Goal: Task Accomplishment & Management: Use online tool/utility

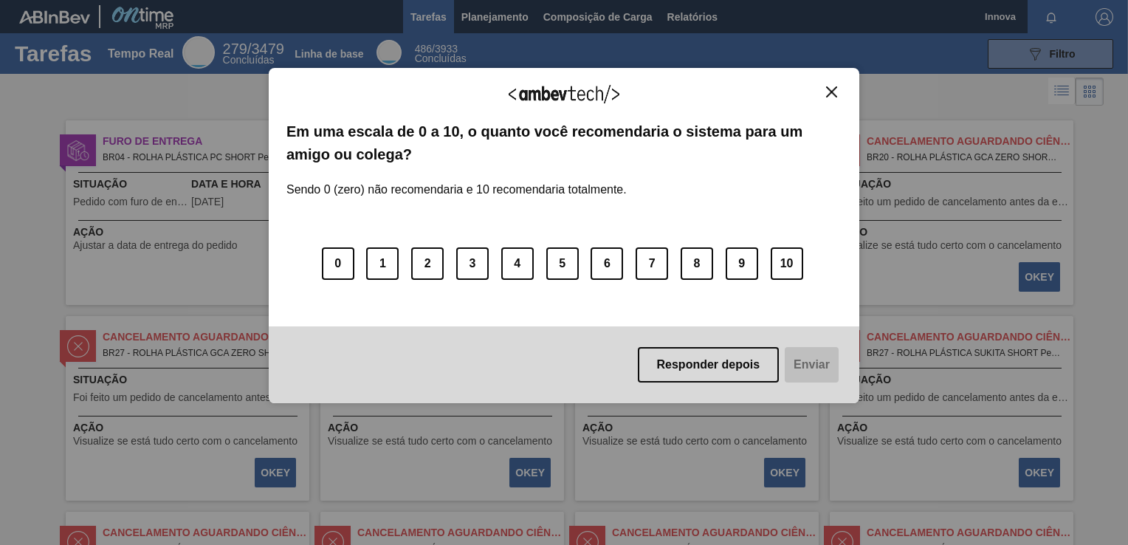
click at [829, 86] on img "Fechar" at bounding box center [831, 91] width 11 height 11
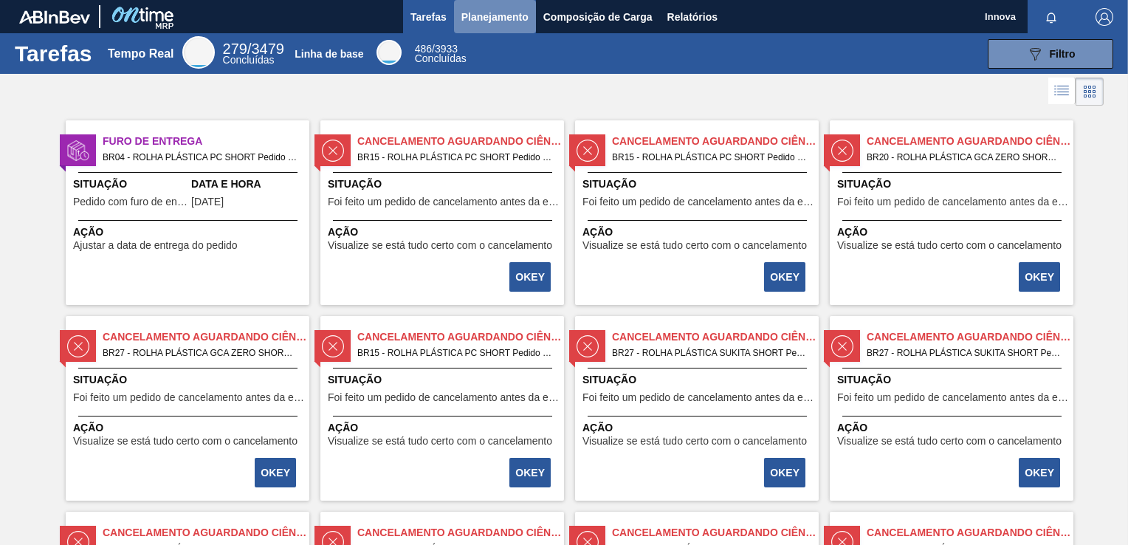
click at [496, 18] on span "Planejamento" at bounding box center [495, 17] width 67 height 18
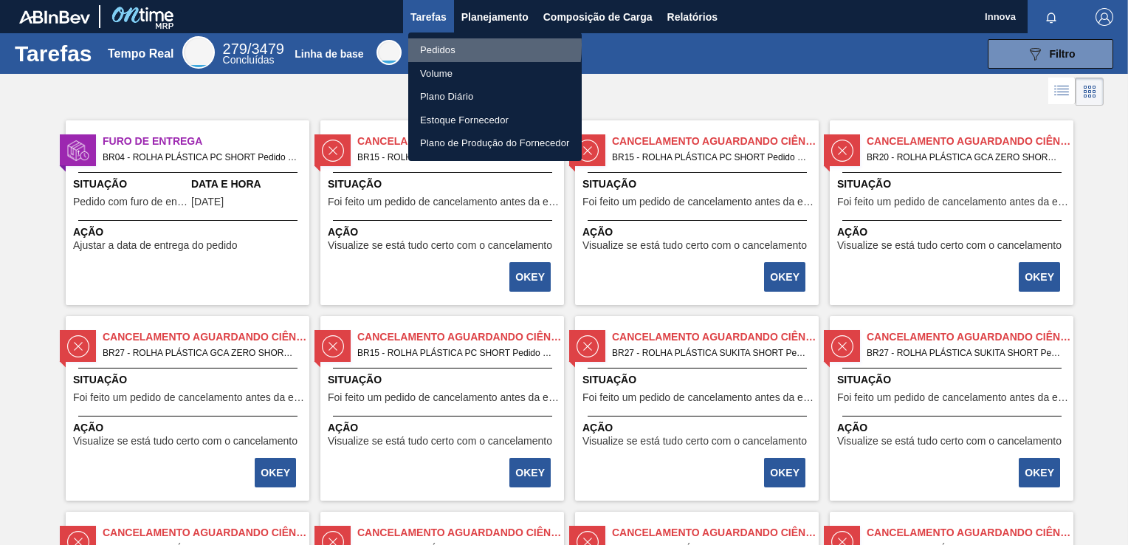
click at [443, 45] on li "Pedidos" at bounding box center [495, 50] width 174 height 24
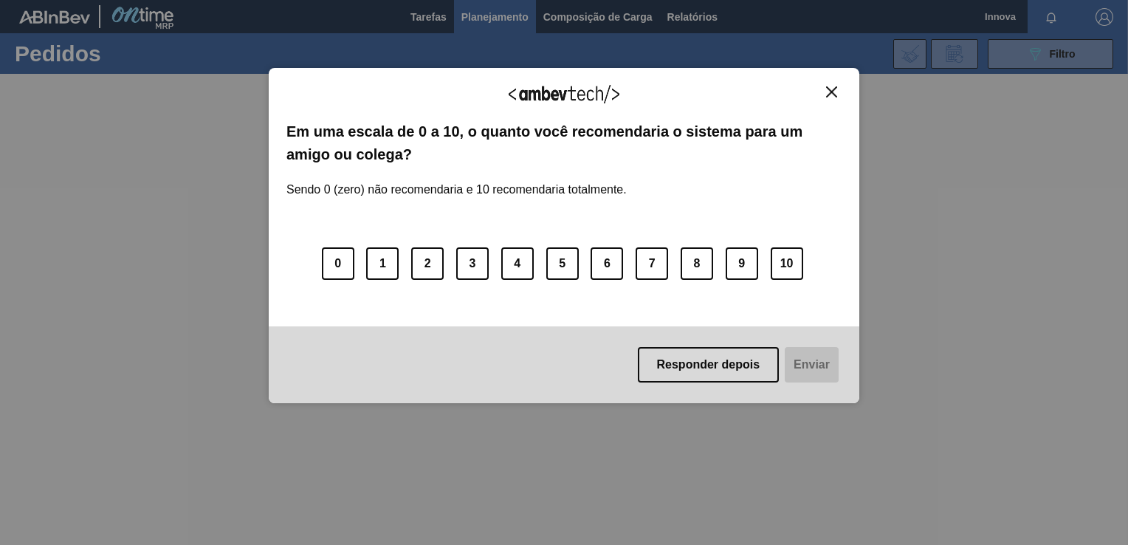
click at [835, 94] on img "Fechar" at bounding box center [831, 91] width 11 height 11
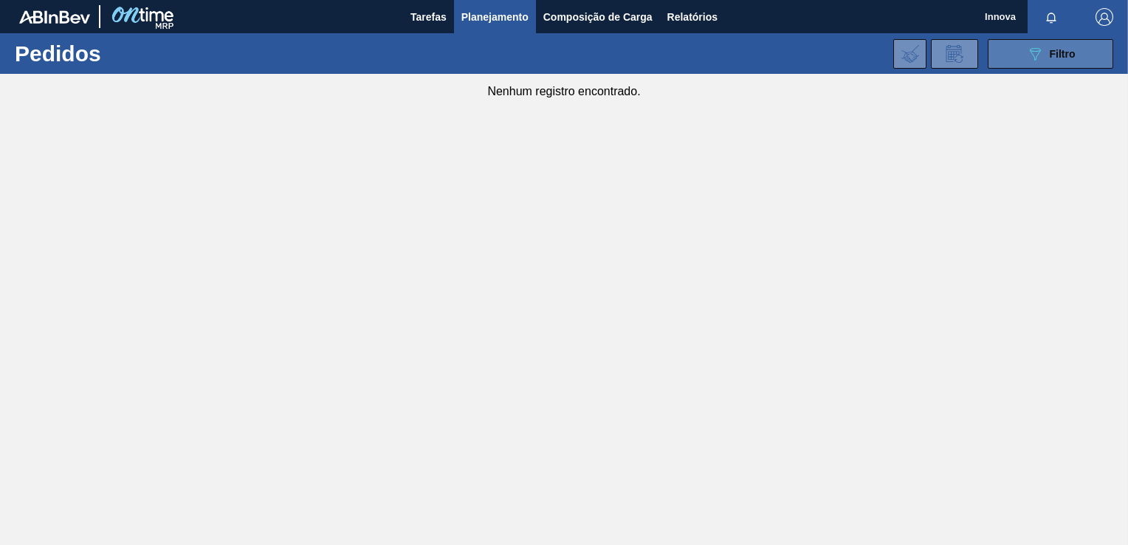
click at [1019, 55] on button "089F7B8B-B2A5-4AFE-B5C0-19BA573D28AC Filtro" at bounding box center [1051, 54] width 126 height 30
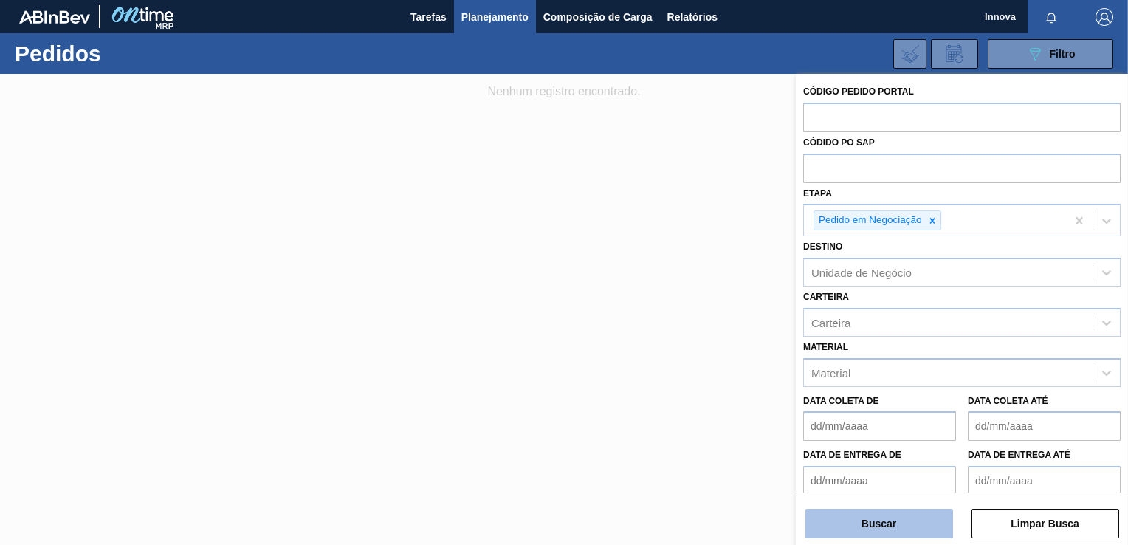
click at [843, 511] on button "Buscar" at bounding box center [880, 524] width 148 height 30
